Goal: Information Seeking & Learning: Learn about a topic

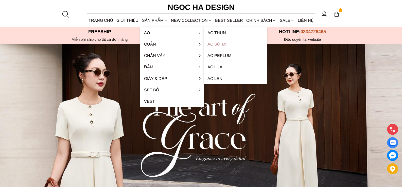
click at [222, 45] on link "Áo sơ mi" at bounding box center [234, 44] width 63 height 11
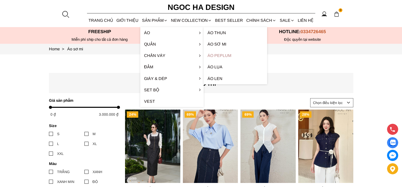
click at [219, 55] on link "Áo Peplum" at bounding box center [234, 55] width 63 height 11
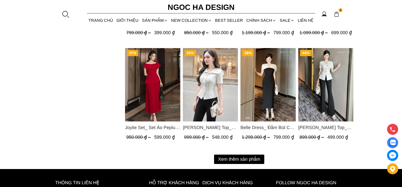
scroll to position [708, 0]
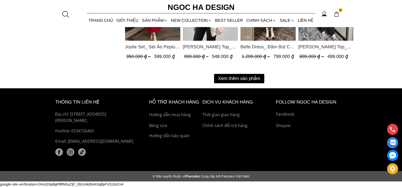
click at [250, 79] on button "Xem thêm sản phẩm" at bounding box center [239, 78] width 50 height 9
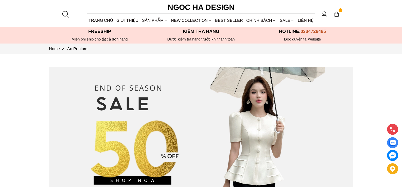
scroll to position [0, 0]
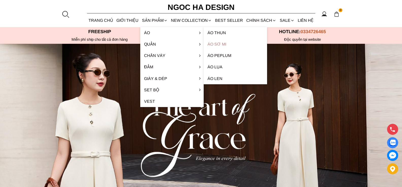
click at [220, 45] on link "Áo sơ mi" at bounding box center [234, 44] width 63 height 11
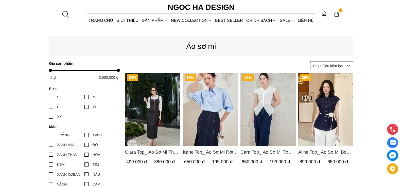
scroll to position [25, 0]
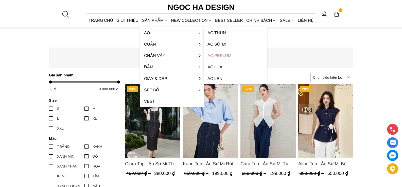
click at [221, 55] on link "Áo Peplum" at bounding box center [234, 55] width 63 height 11
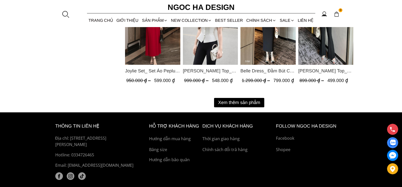
scroll to position [708, 0]
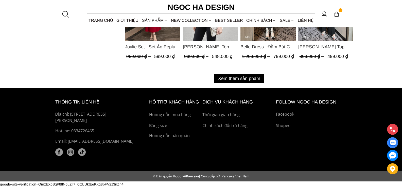
click at [241, 79] on button "Xem thêm sản phẩm" at bounding box center [239, 78] width 50 height 9
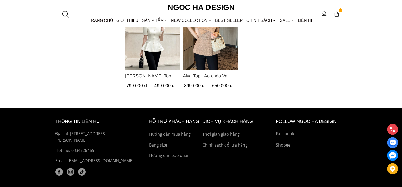
scroll to position [803, 0]
